Goal: Transaction & Acquisition: Purchase product/service

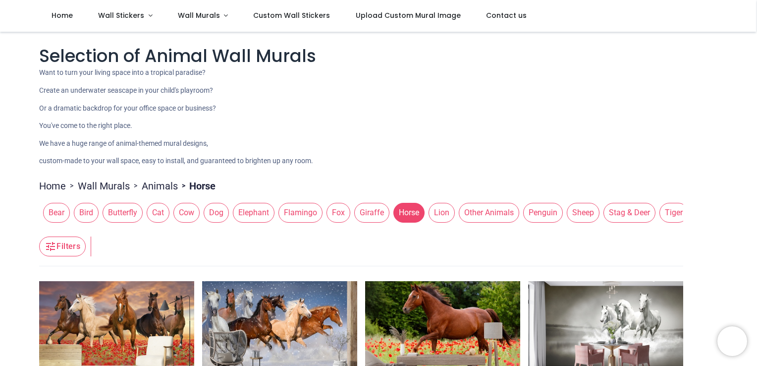
scroll to position [328, 0]
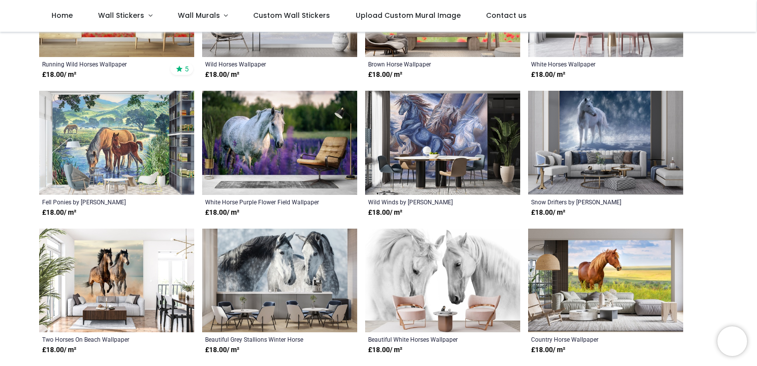
click at [304, 133] on img at bounding box center [279, 143] width 155 height 104
click at [313, 280] on img at bounding box center [279, 280] width 155 height 104
click at [264, 125] on img at bounding box center [279, 143] width 155 height 104
click at [238, 122] on img at bounding box center [279, 143] width 155 height 104
click at [303, 251] on img at bounding box center [279, 280] width 155 height 104
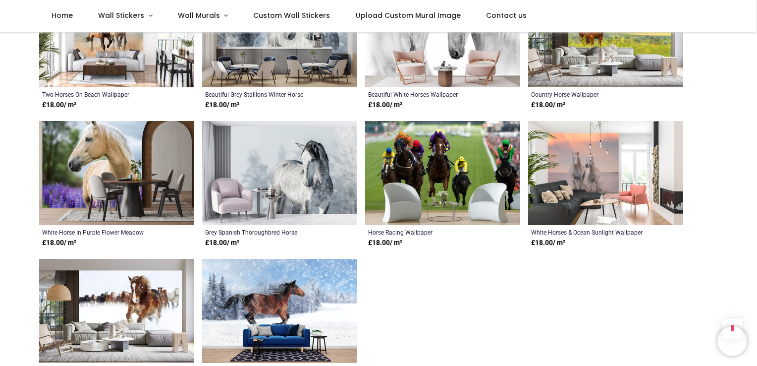
scroll to position [551, 0]
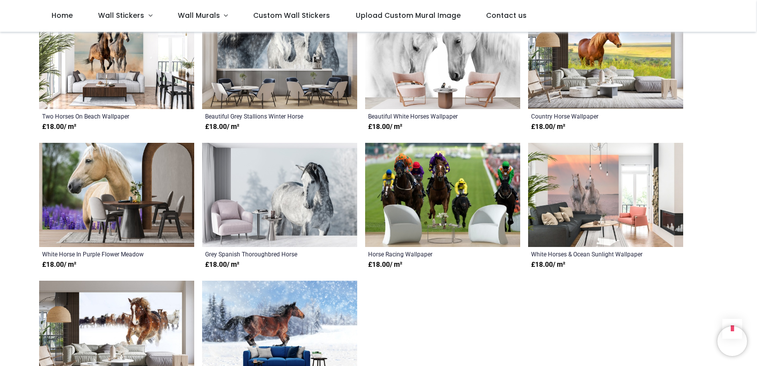
click at [349, 172] on img at bounding box center [279, 195] width 155 height 104
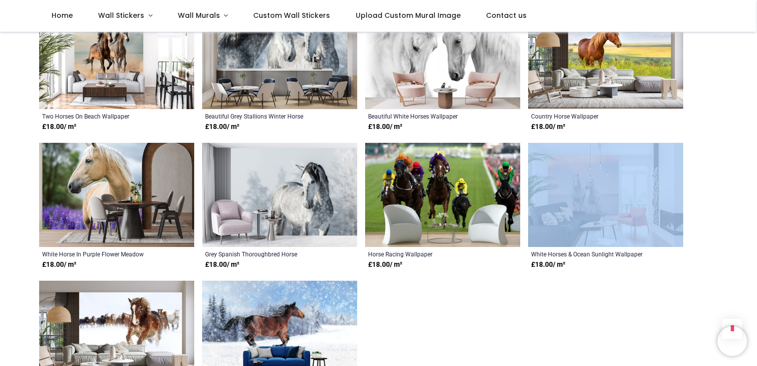
drag, startPoint x: 755, startPoint y: 153, endPoint x: 753, endPoint y: 135, distance: 17.9
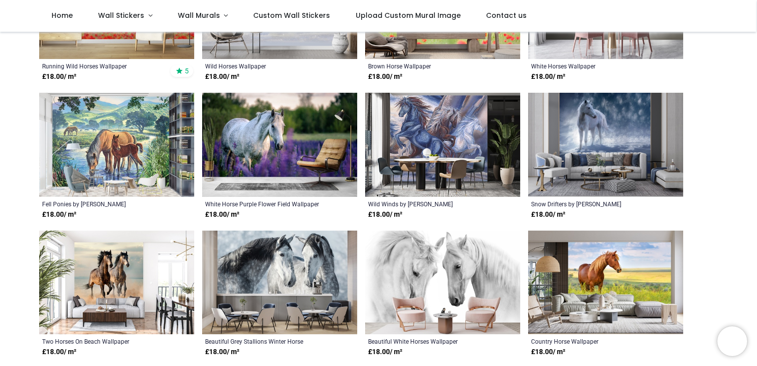
scroll to position [323, 0]
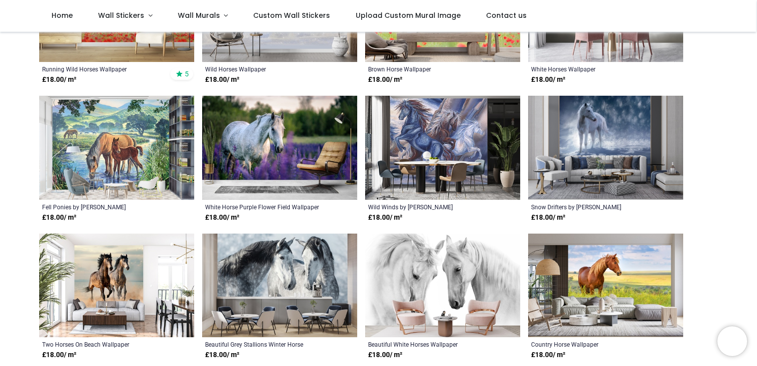
click at [269, 151] on img at bounding box center [279, 148] width 155 height 104
click at [196, 19] on span "Wall Murals" at bounding box center [199, 15] width 42 height 10
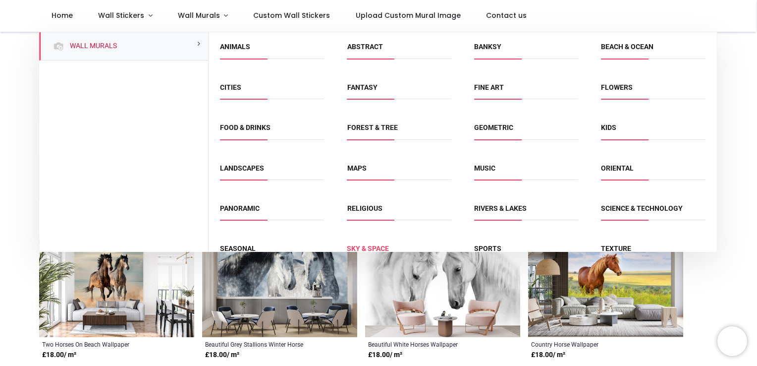
click at [378, 247] on link "Sky & Space" at bounding box center [368, 248] width 42 height 8
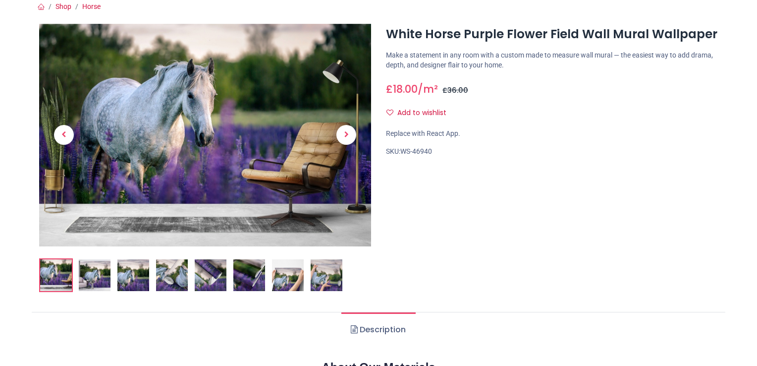
scroll to position [93, 0]
click at [129, 274] on img at bounding box center [133, 275] width 32 height 32
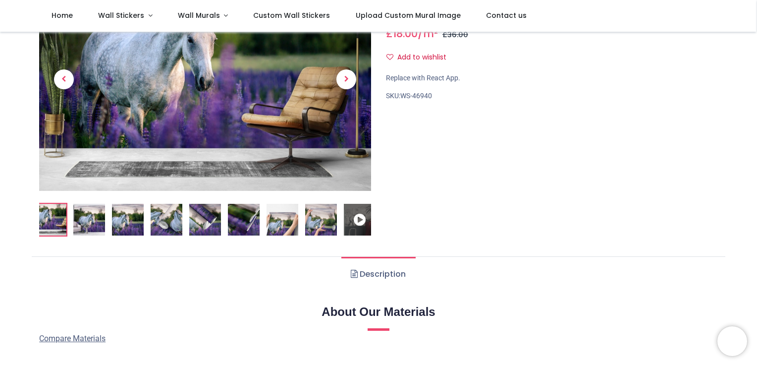
click at [129, 276] on ul "Description" at bounding box center [379, 273] width 694 height 35
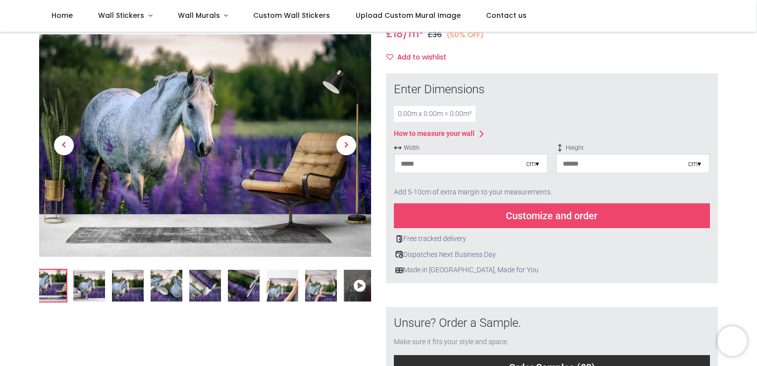
click at [131, 285] on img at bounding box center [128, 286] width 32 height 32
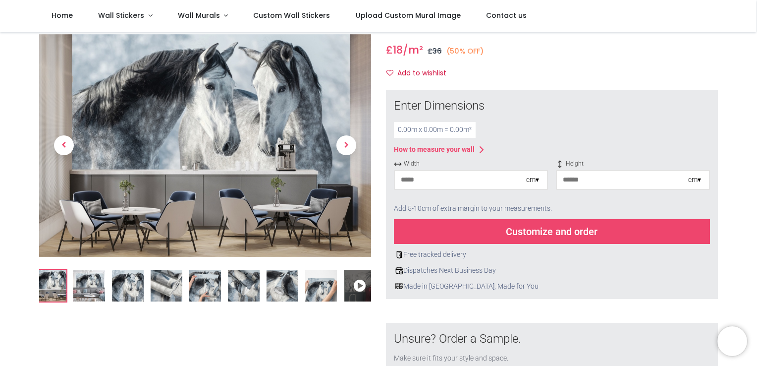
scroll to position [139, 0]
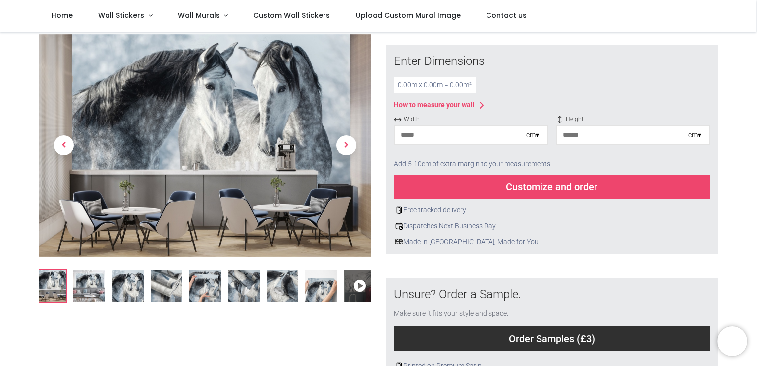
click at [133, 283] on img at bounding box center [128, 286] width 32 height 32
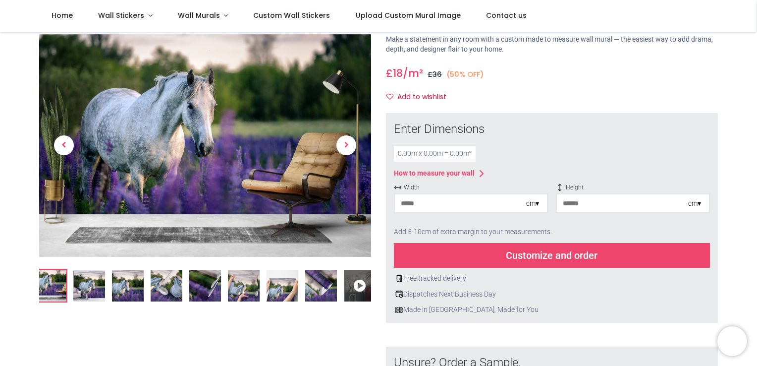
scroll to position [76, 0]
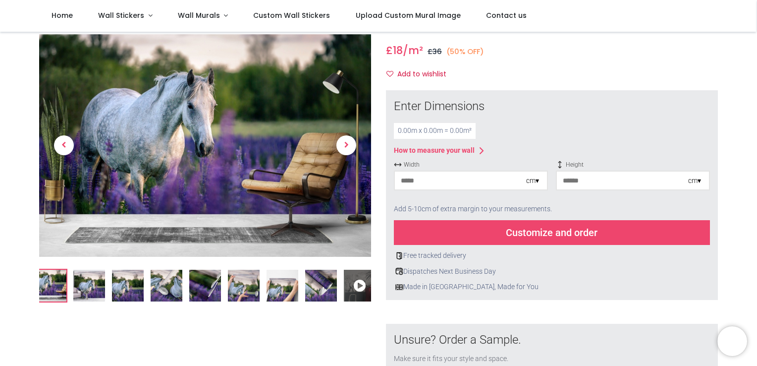
click at [436, 148] on div "How to measure your wall" at bounding box center [434, 151] width 81 height 10
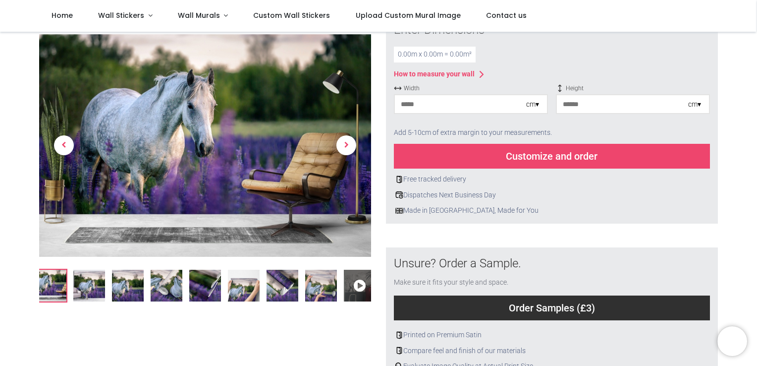
scroll to position [160, 0]
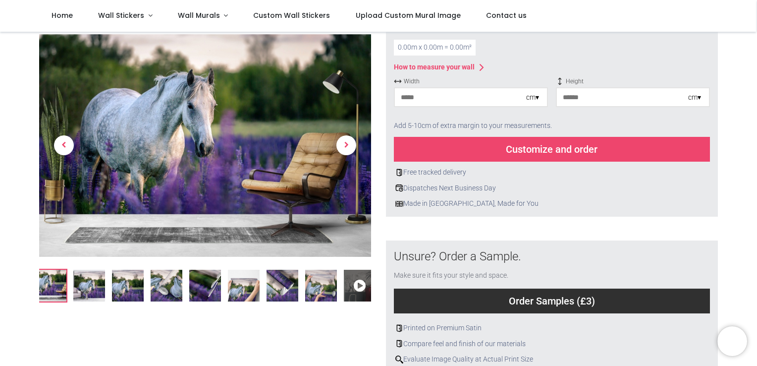
click at [423, 106] on input "number" at bounding box center [460, 97] width 131 height 18
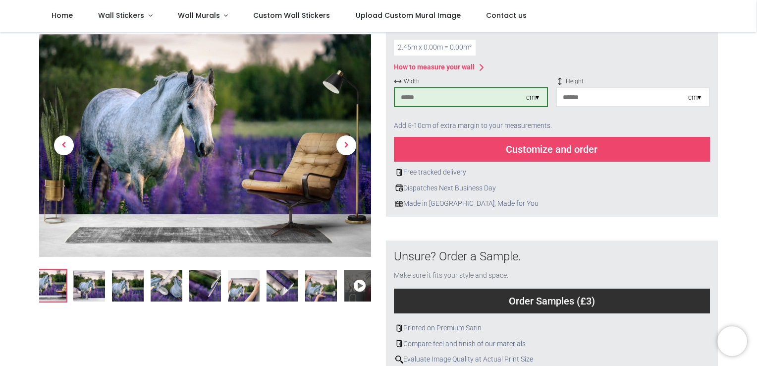
type input "***"
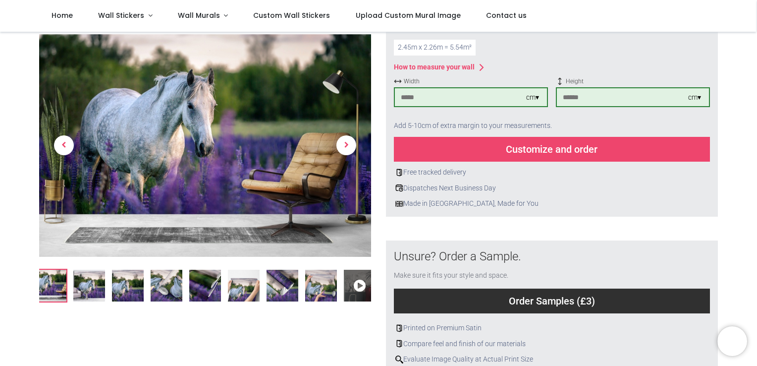
click at [537, 151] on div "Customize and order" at bounding box center [552, 149] width 316 height 25
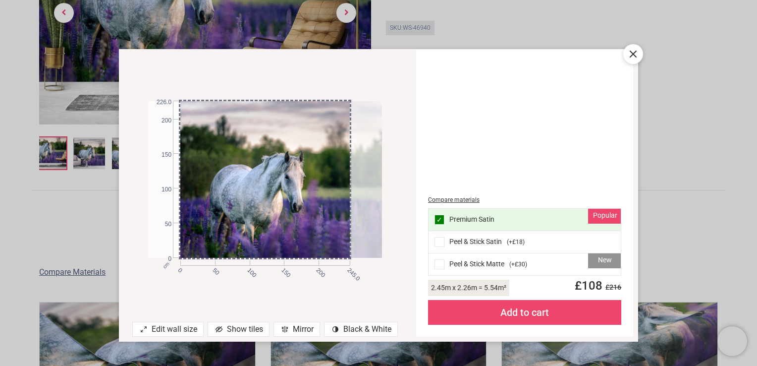
drag, startPoint x: 294, startPoint y: 172, endPoint x: 339, endPoint y: 164, distance: 45.5
click at [339, 164] on div at bounding box center [297, 179] width 234 height 156
click at [626, 56] on div at bounding box center [634, 54] width 20 height 20
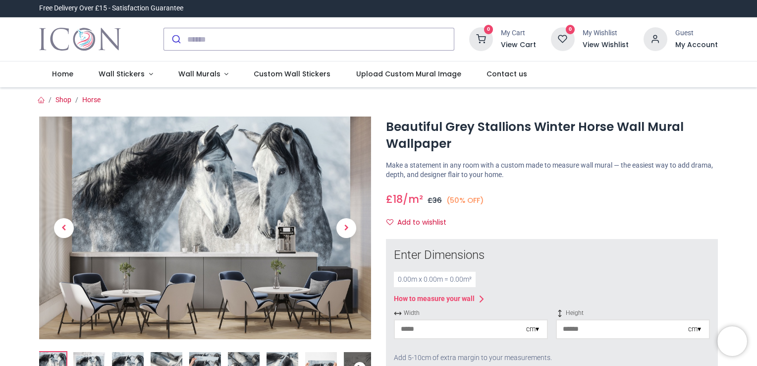
click at [424, 324] on input "number" at bounding box center [460, 329] width 131 height 18
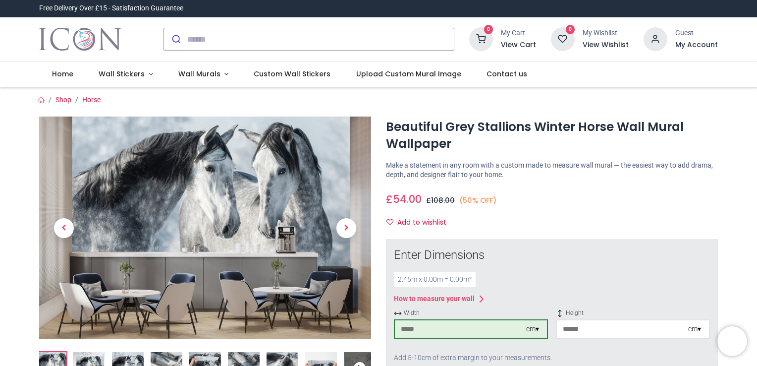
type input "***"
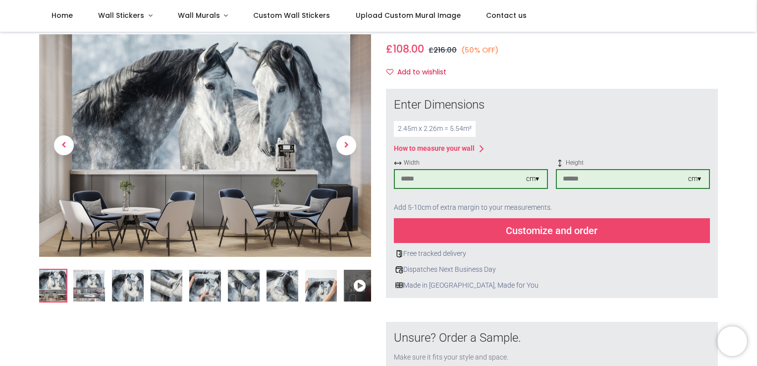
scroll to position [97, 0]
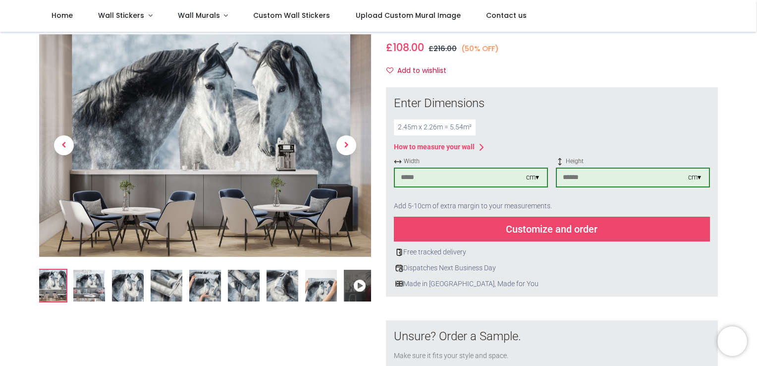
click at [567, 228] on div "Customize and order" at bounding box center [552, 229] width 316 height 25
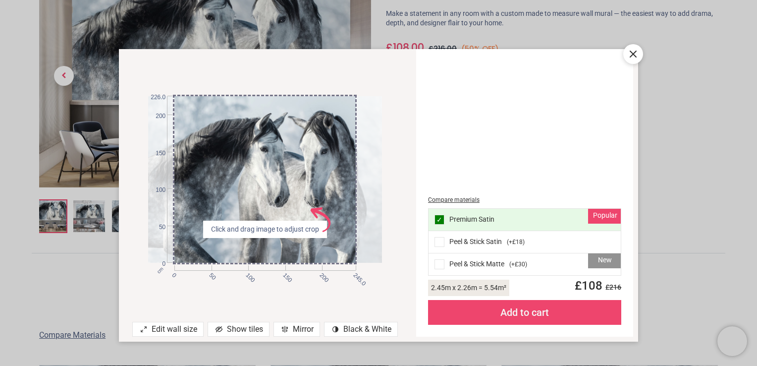
click at [637, 59] on icon at bounding box center [633, 54] width 12 height 12
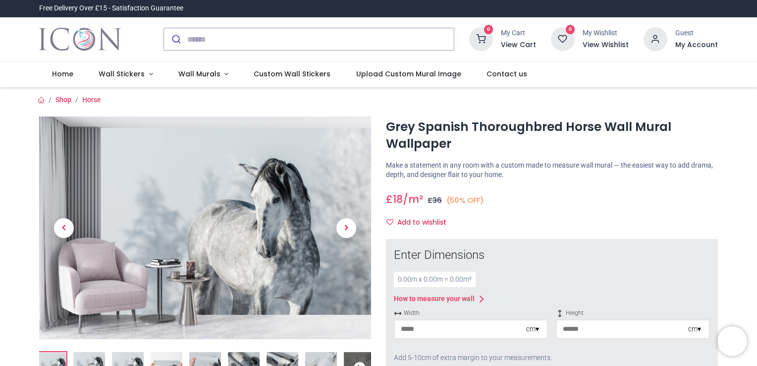
click at [404, 317] on span "Width" at bounding box center [471, 313] width 154 height 8
click at [408, 338] on input "number" at bounding box center [460, 329] width 131 height 18
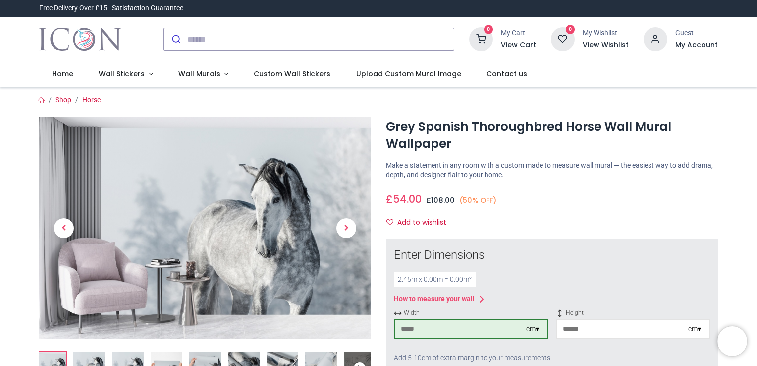
type input "***"
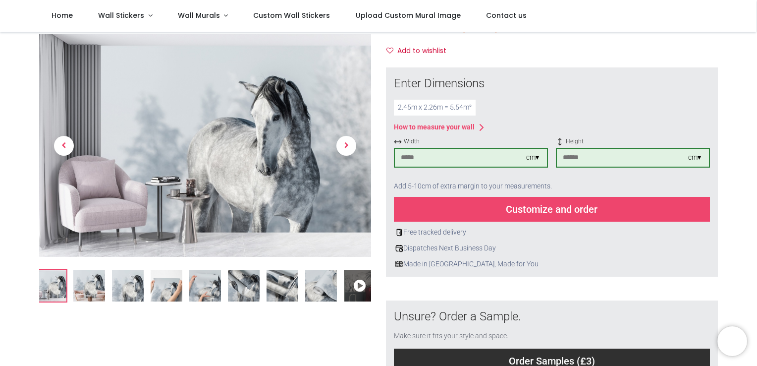
scroll to position [119, 0]
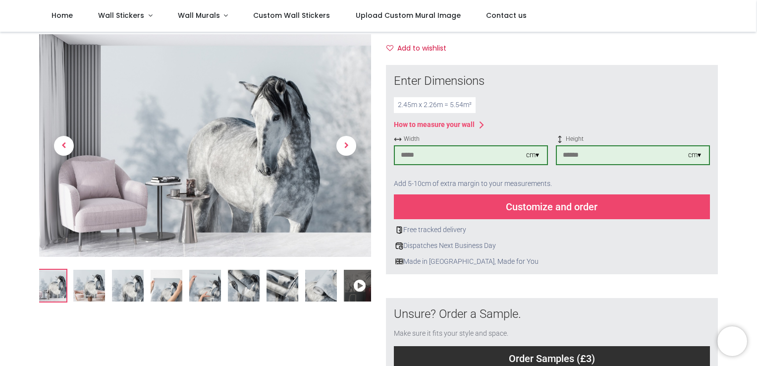
click at [568, 201] on div "Customize and order" at bounding box center [552, 206] width 316 height 25
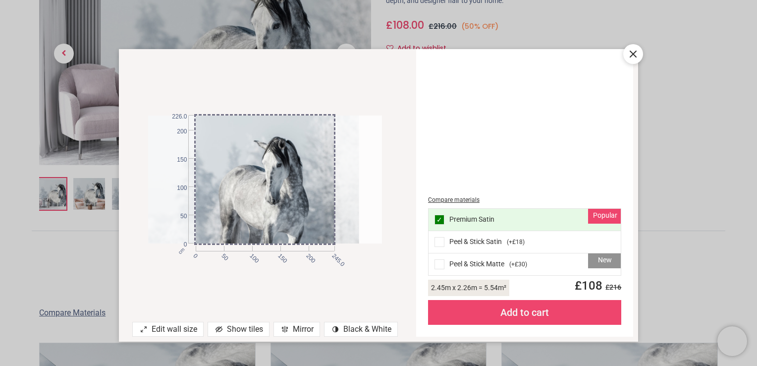
drag, startPoint x: 338, startPoint y: 184, endPoint x: 315, endPoint y: 171, distance: 26.4
click at [315, 171] on div at bounding box center [242, 179] width 234 height 128
click at [628, 51] on icon at bounding box center [633, 54] width 12 height 12
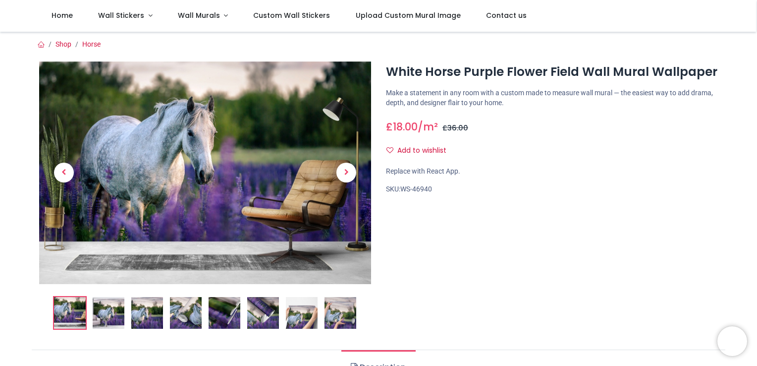
scroll to position [87, 0]
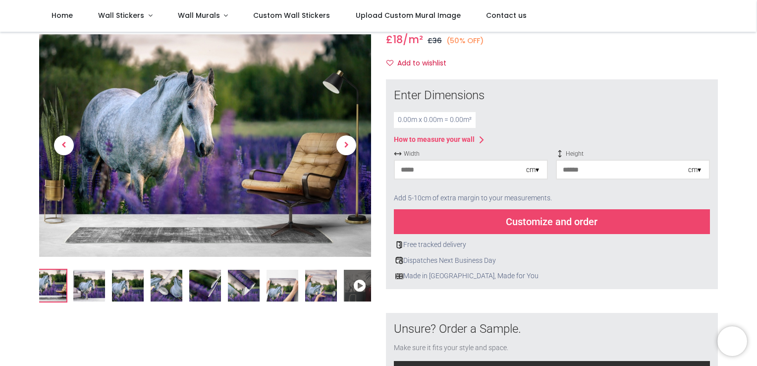
click at [476, 168] on input "number" at bounding box center [460, 170] width 131 height 18
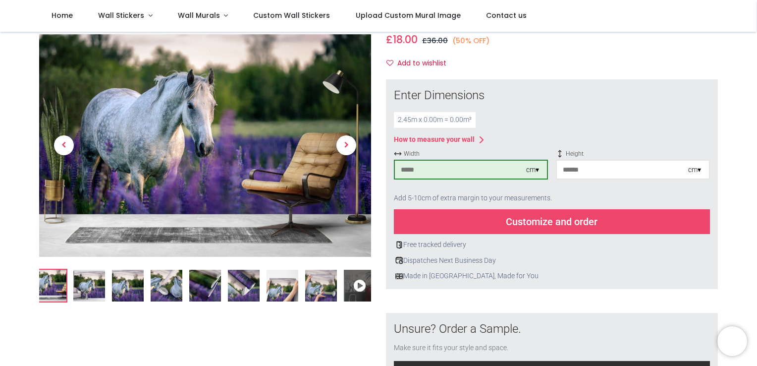
type input "***"
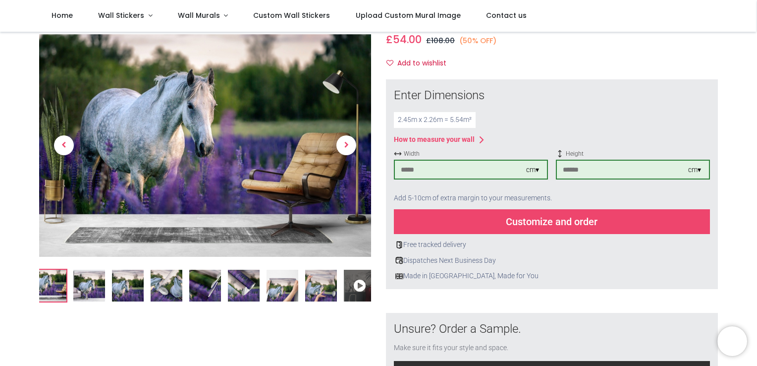
click at [480, 221] on div "Customize and order" at bounding box center [552, 221] width 316 height 25
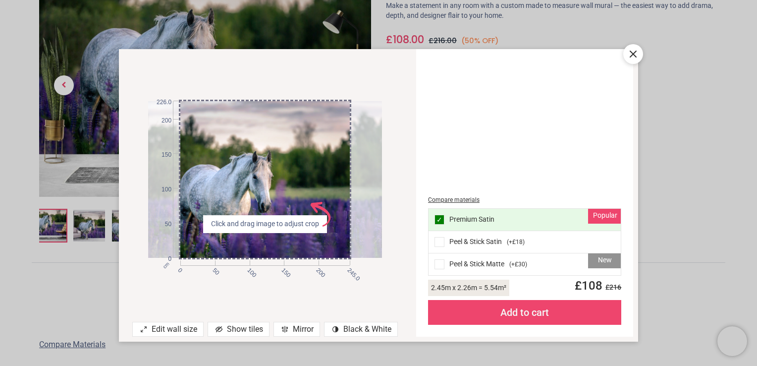
drag, startPoint x: 182, startPoint y: 209, endPoint x: 161, endPoint y: 205, distance: 21.7
click at [161, 205] on div "cm 0 50 100 150 200 245.0 0 50 100 150 200 226.0" at bounding box center [265, 179] width 234 height 156
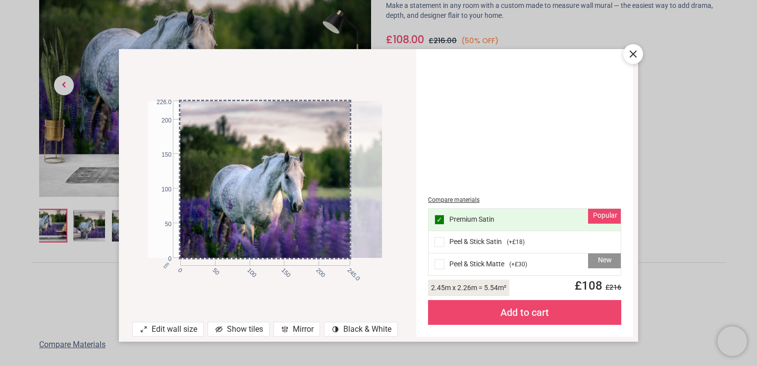
drag, startPoint x: 246, startPoint y: 168, endPoint x: 371, endPoint y: 150, distance: 126.2
click at [371, 150] on div at bounding box center [297, 179] width 234 height 156
click at [521, 309] on div "Add to cart" at bounding box center [524, 312] width 193 height 25
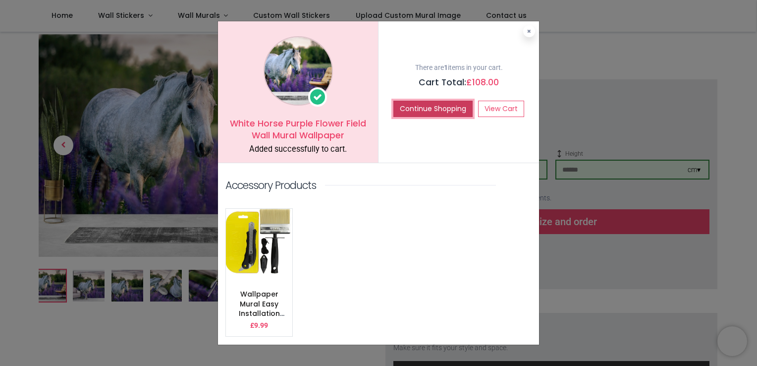
click at [431, 110] on button "Continue Shopping" at bounding box center [433, 109] width 79 height 17
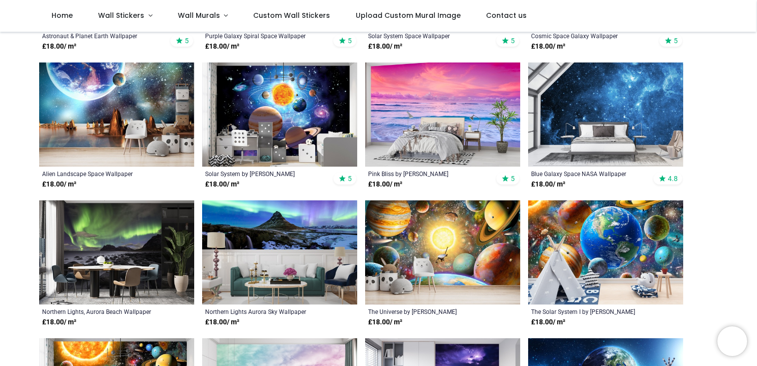
scroll to position [307, 0]
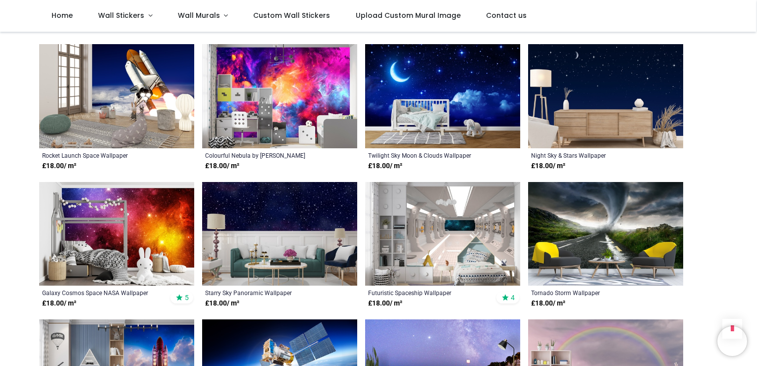
scroll to position [969, 0]
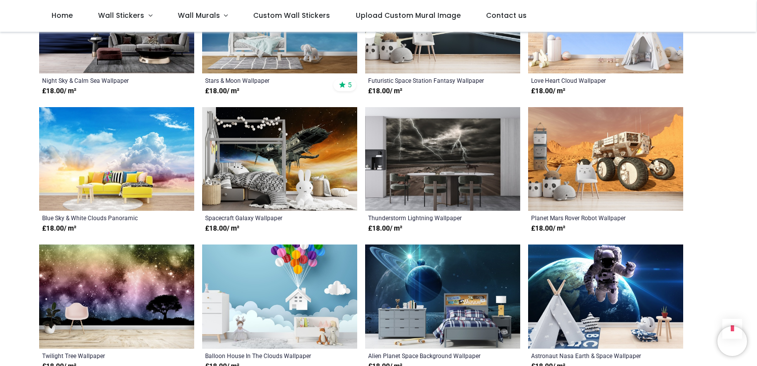
scroll to position [1779, 0]
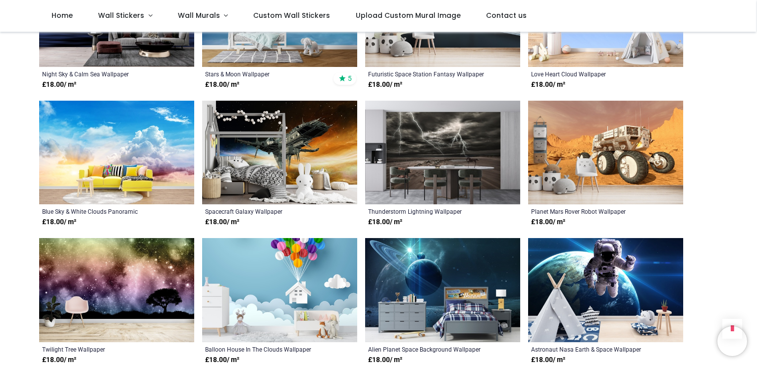
click at [124, 307] on img at bounding box center [116, 290] width 155 height 104
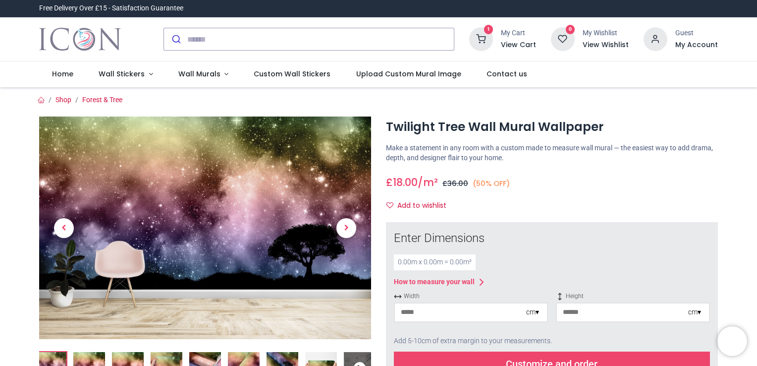
click at [419, 321] on input "number" at bounding box center [460, 312] width 131 height 18
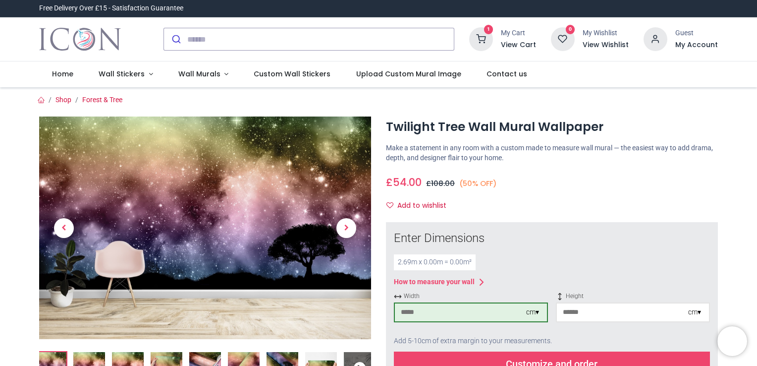
type input "***"
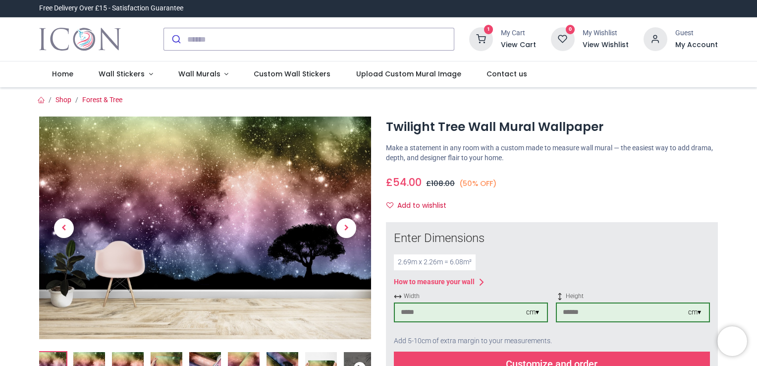
type input "***"
click at [446, 362] on div "Customize and order" at bounding box center [552, 363] width 316 height 25
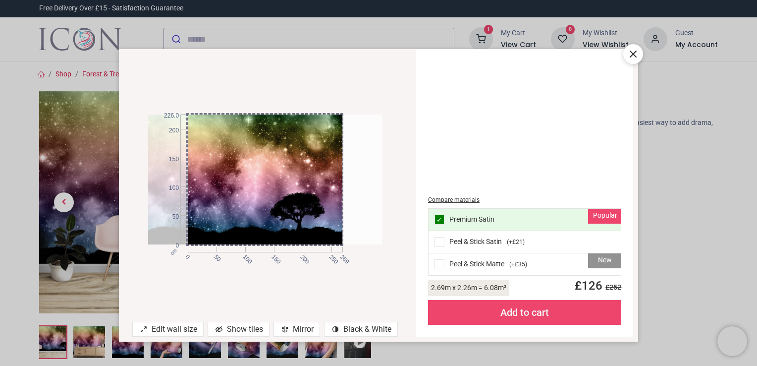
drag, startPoint x: 283, startPoint y: 138, endPoint x: 363, endPoint y: 119, distance: 81.9
click at [363, 119] on article at bounding box center [265, 179] width 234 height 130
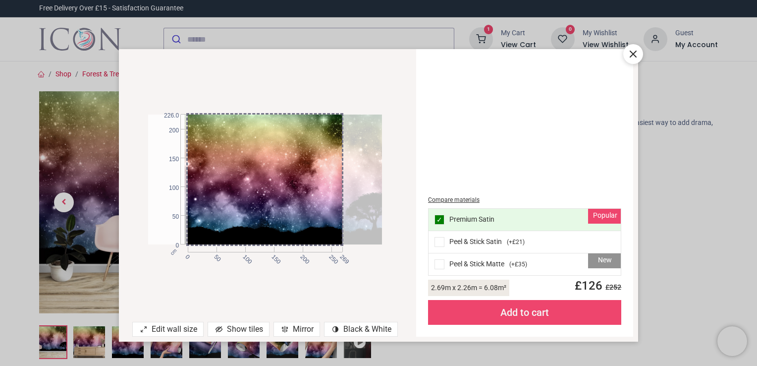
drag, startPoint x: 319, startPoint y: 129, endPoint x: 350, endPoint y: 129, distance: 31.2
click at [350, 129] on div at bounding box center [301, 179] width 234 height 130
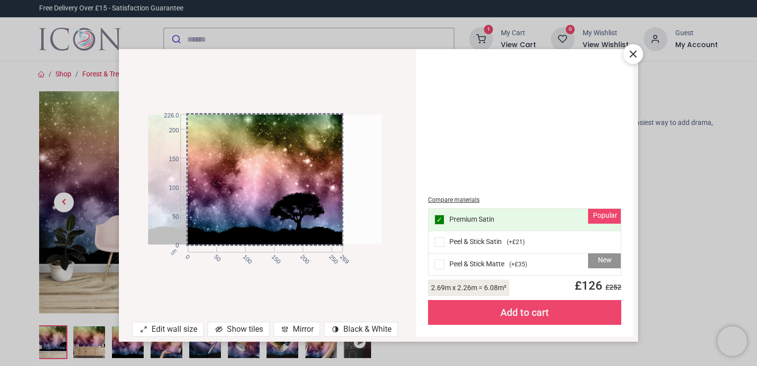
drag, startPoint x: 360, startPoint y: 131, endPoint x: 278, endPoint y: 130, distance: 81.8
click at [278, 130] on div at bounding box center [226, 179] width 234 height 130
click at [523, 310] on div "Add to cart" at bounding box center [524, 312] width 193 height 25
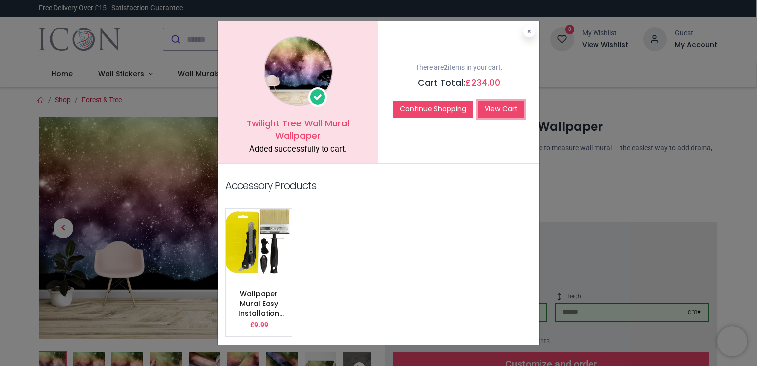
click at [500, 103] on link "View Cart" at bounding box center [501, 109] width 46 height 17
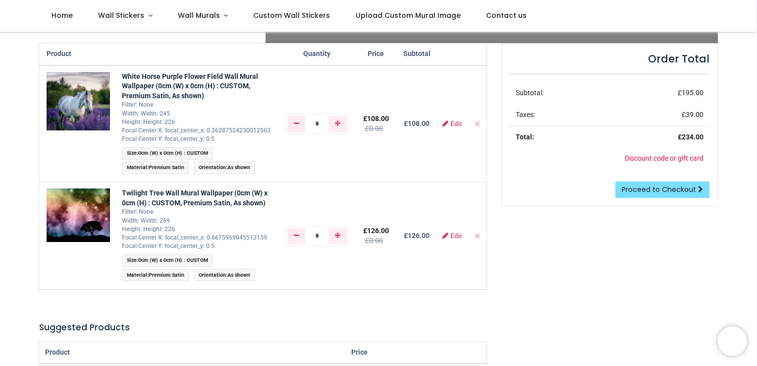
scroll to position [78, 0]
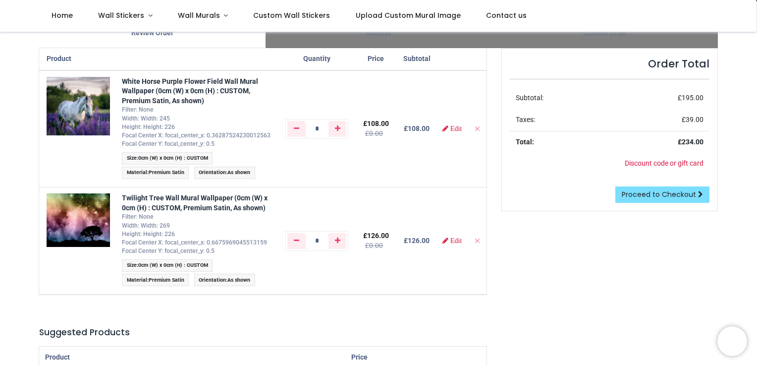
click at [711, 365] on div at bounding box center [378, 366] width 757 height 0
click at [564, 365] on div at bounding box center [378, 366] width 757 height 0
click at [644, 192] on span "Proceed to Checkout" at bounding box center [659, 194] width 74 height 10
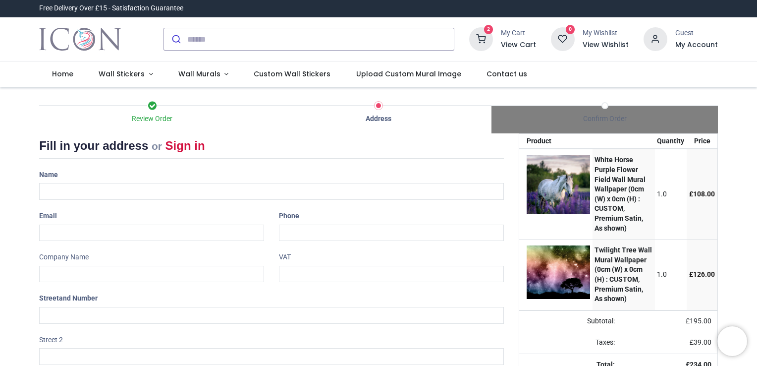
select select "***"
click at [166, 189] on input "text" at bounding box center [271, 191] width 465 height 17
type input "**********"
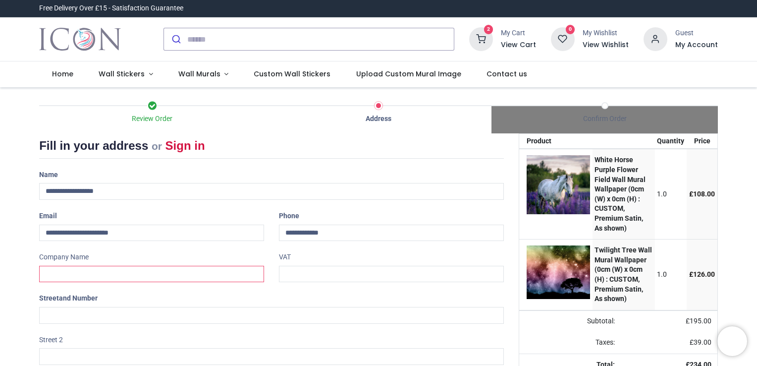
type input "**********"
type input "*"
type input "**********"
type input "*******"
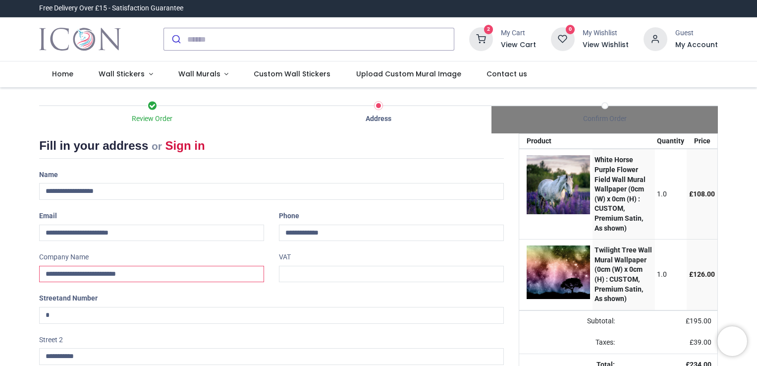
drag, startPoint x: 147, startPoint y: 273, endPoint x: 30, endPoint y: 257, distance: 118.5
click at [30, 257] on div "Review Order Address Confirm Order Your order: £ 234.00 Product Price" at bounding box center [378, 295] width 757 height 416
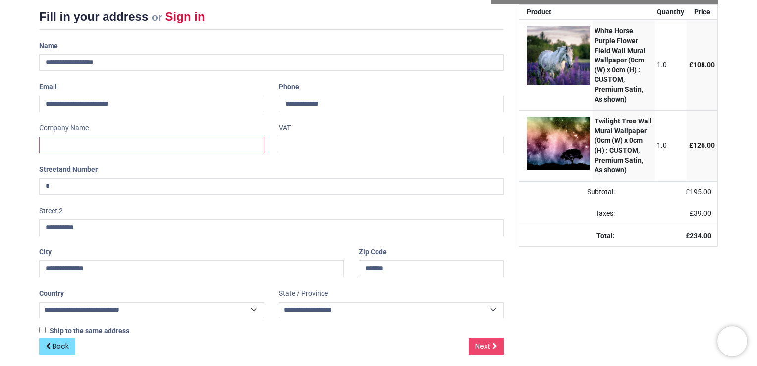
scroll to position [135, 0]
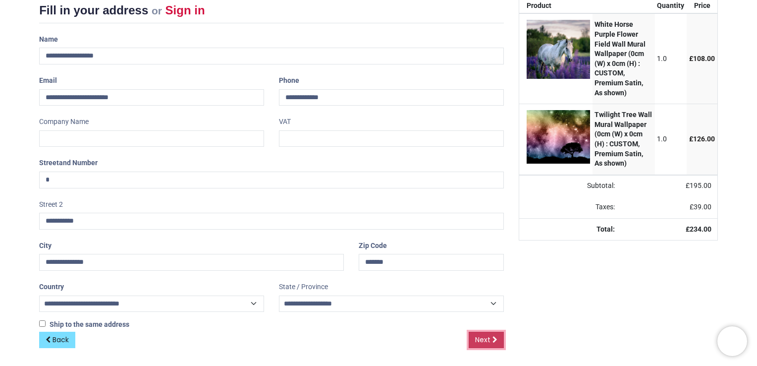
click at [479, 340] on span "Next" at bounding box center [482, 340] width 15 height 10
